Goal: Information Seeking & Learning: Learn about a topic

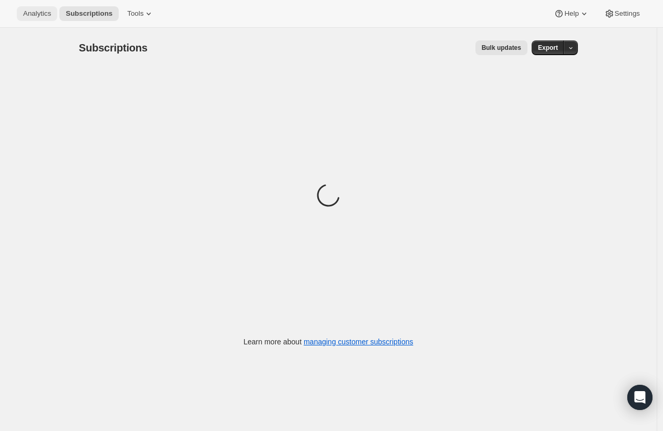
click at [38, 14] on span "Analytics" at bounding box center [37, 13] width 28 height 8
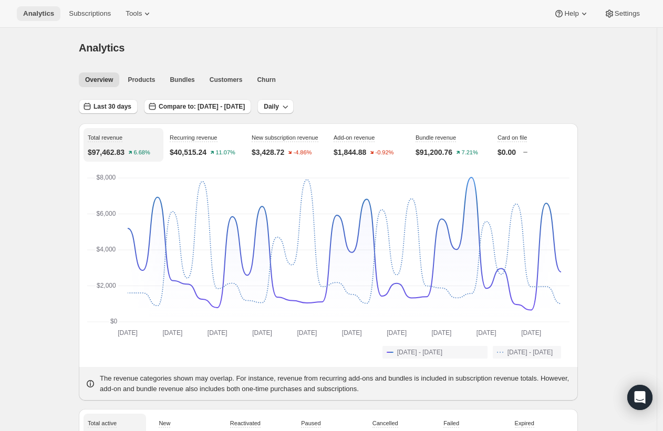
click at [38, 14] on span "Analytics" at bounding box center [38, 13] width 31 height 8
click at [131, 106] on span "Last 30 days" at bounding box center [113, 106] width 38 height 8
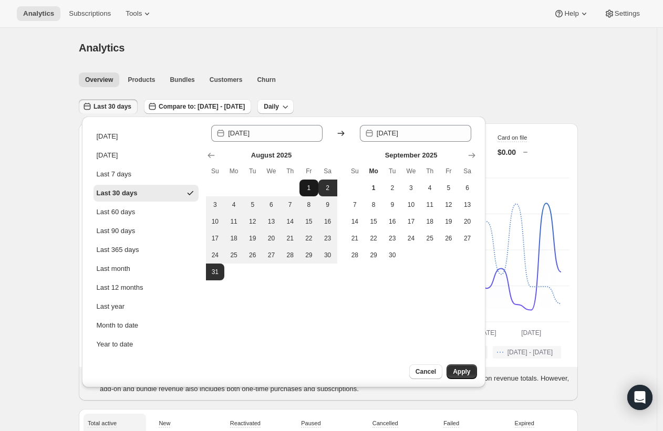
click at [313, 187] on span "1" at bounding box center [309, 188] width 11 height 8
type input "[DATE]"
click at [215, 275] on span "31" at bounding box center [215, 272] width 11 height 8
type input "[DATE]"
click at [463, 373] on span "Apply" at bounding box center [461, 372] width 17 height 8
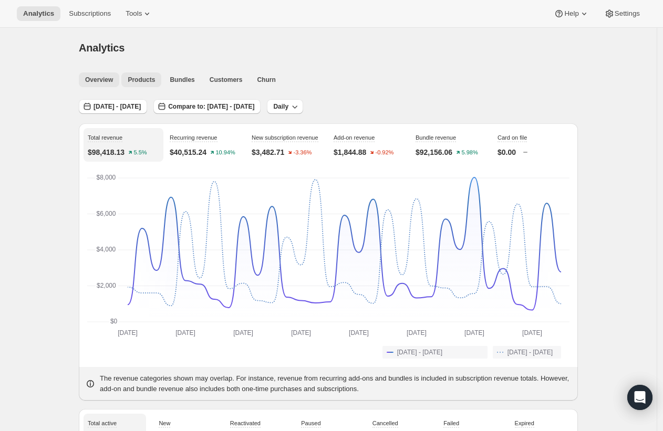
click at [143, 79] on span "Products" at bounding box center [141, 80] width 27 height 8
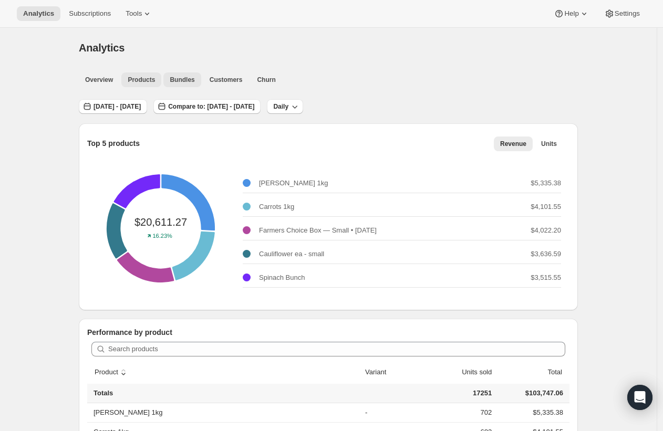
click at [184, 80] on span "Bundles" at bounding box center [182, 80] width 25 height 8
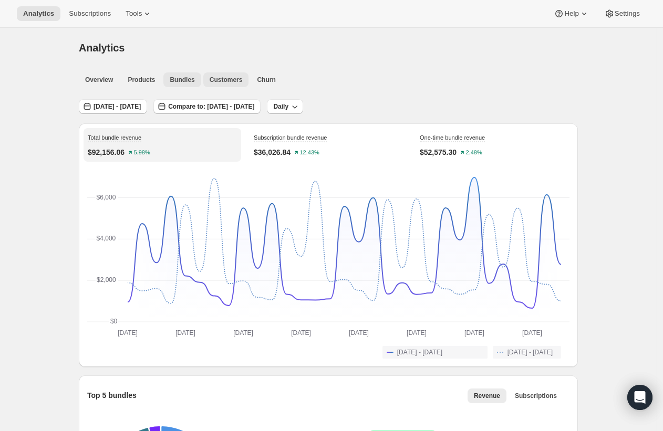
click at [222, 81] on span "Customers" at bounding box center [226, 80] width 33 height 8
